Goal: Information Seeking & Learning: Check status

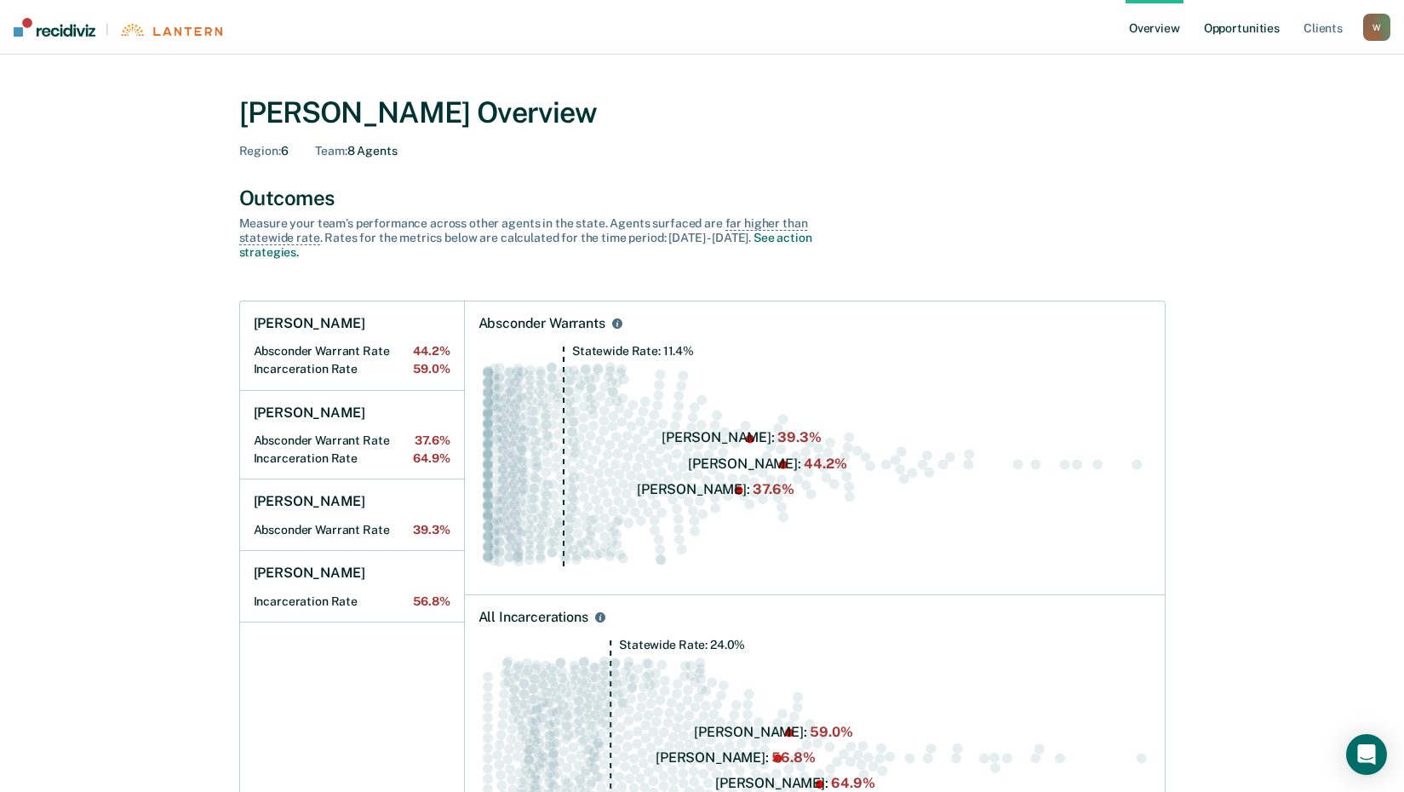
click at [1249, 26] on link "Opportunities" at bounding box center [1242, 27] width 83 height 54
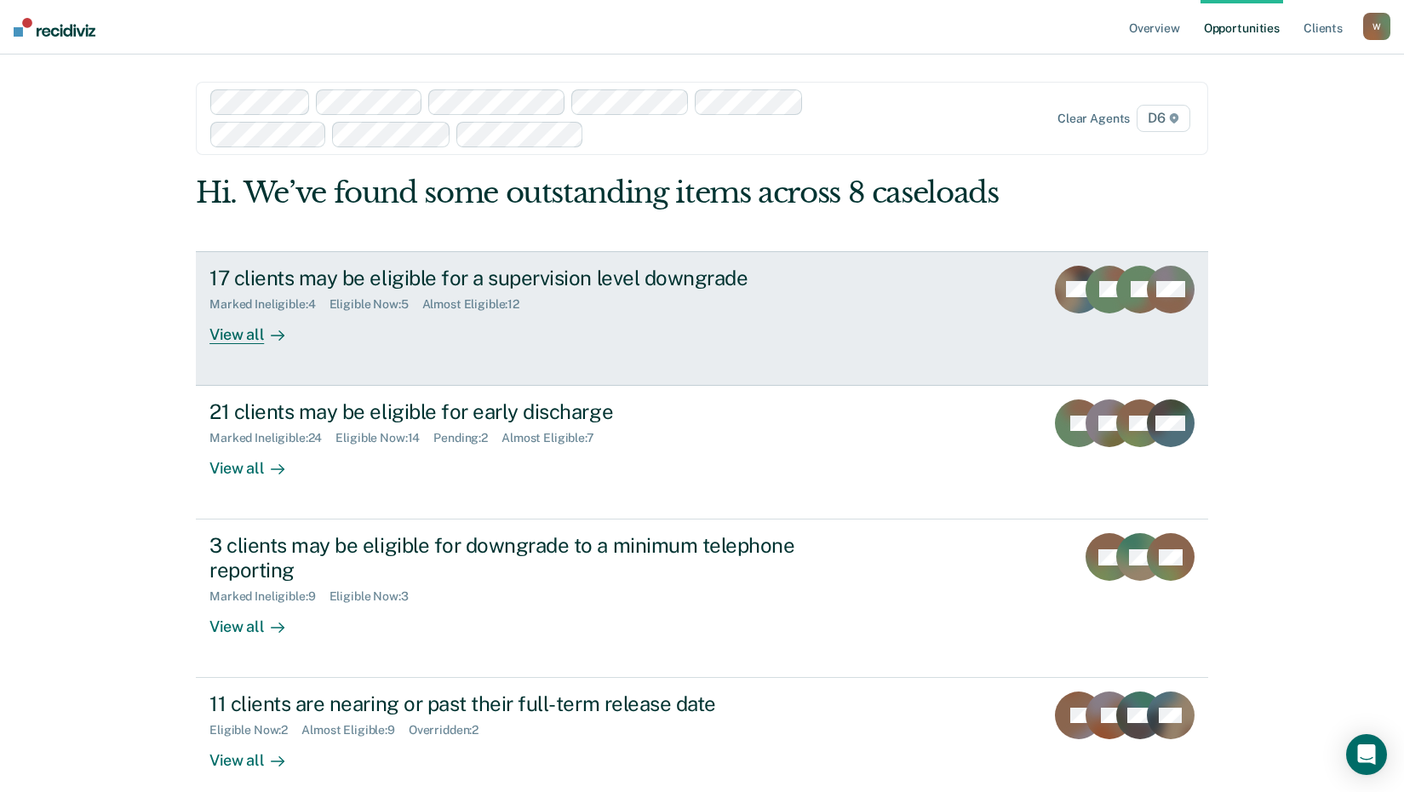
click at [232, 335] on div "View all" at bounding box center [256, 327] width 95 height 33
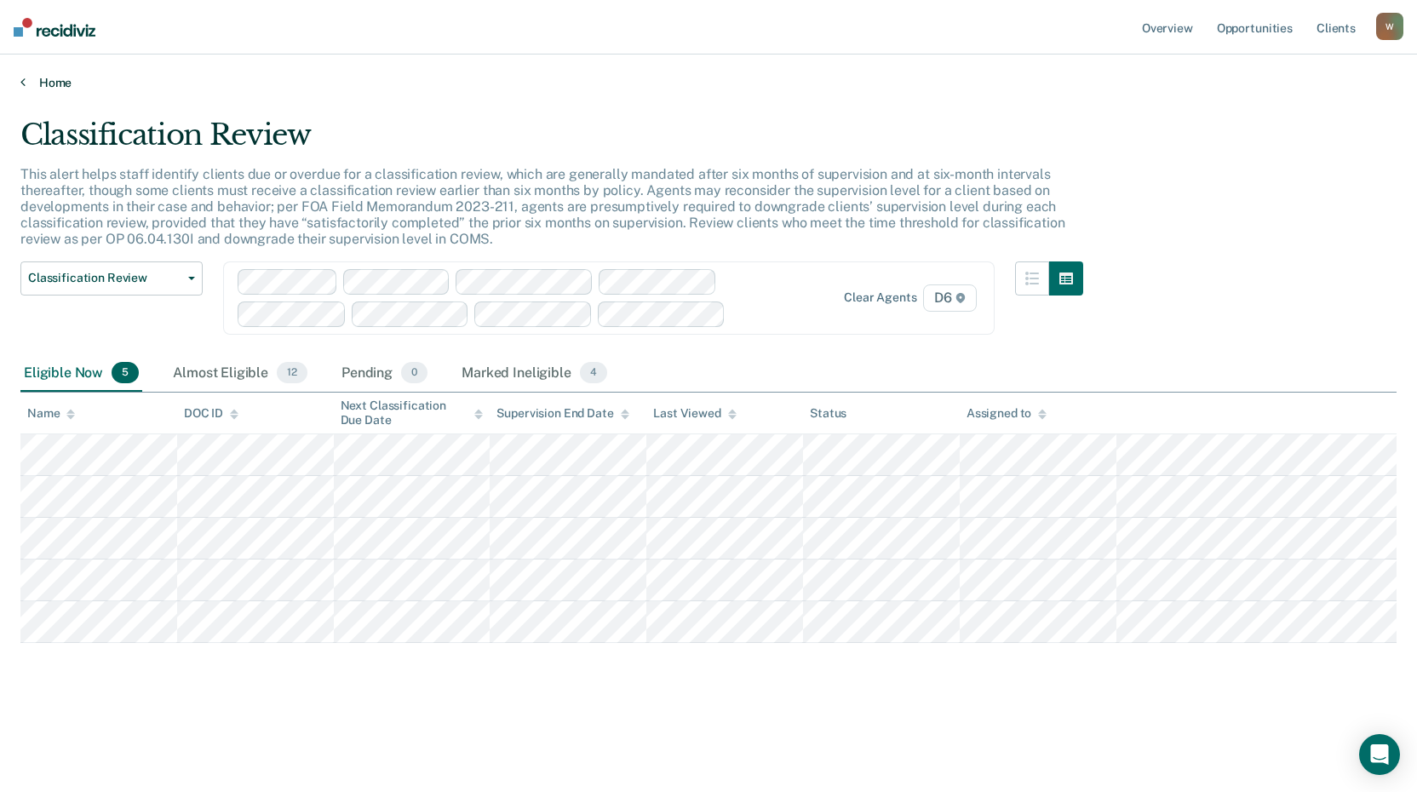
click at [49, 78] on link "Home" at bounding box center [708, 82] width 1376 height 15
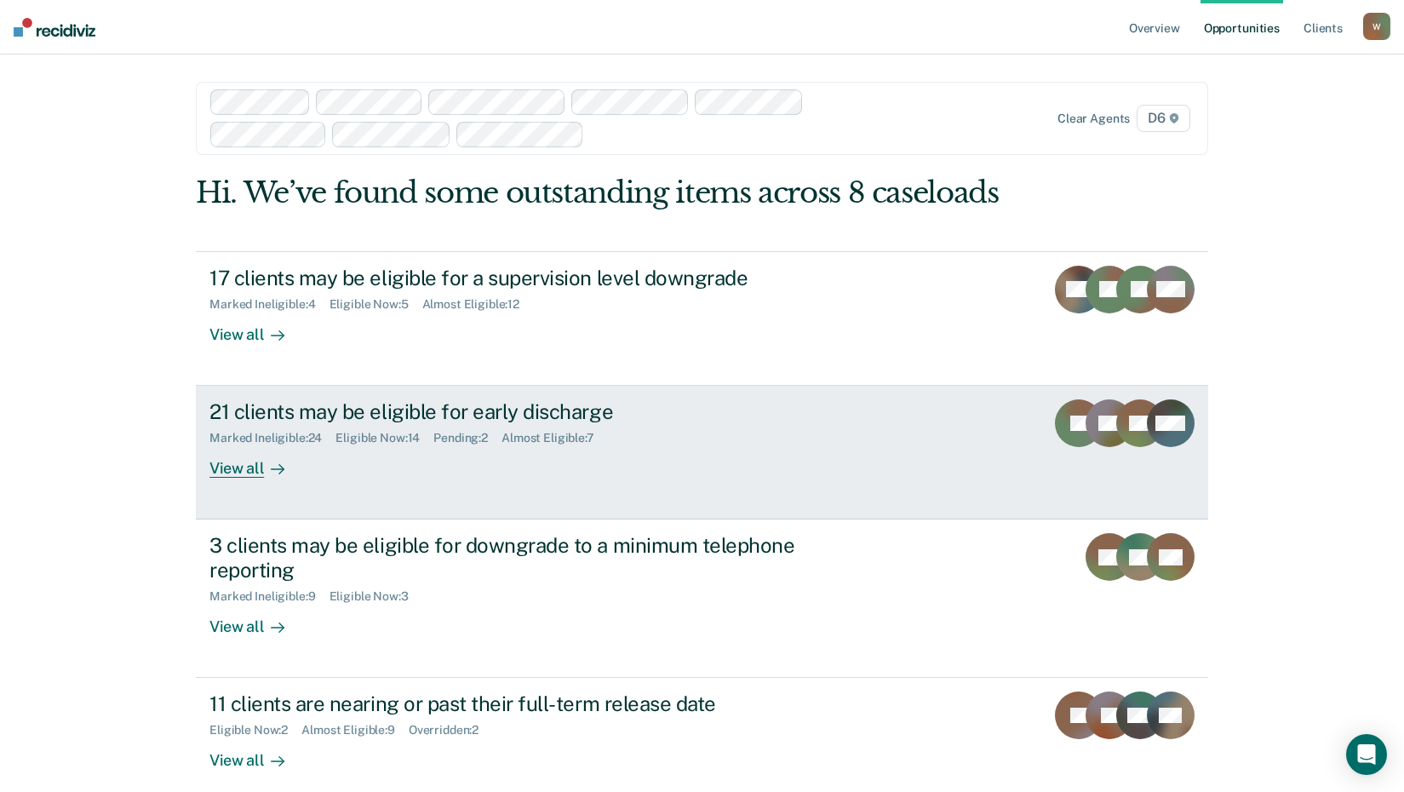
click at [232, 467] on div "View all" at bounding box center [256, 461] width 95 height 33
